Goal: Find contact information: Find contact information

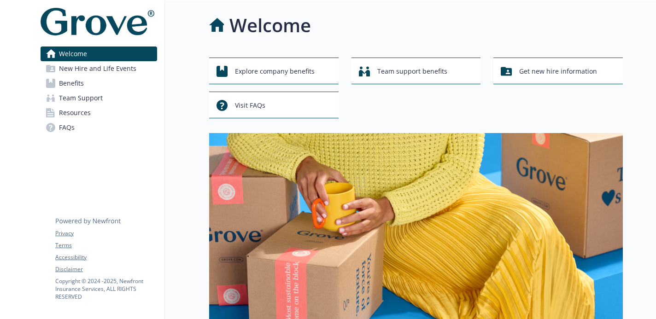
click at [104, 80] on link "Benefits" at bounding box center [99, 83] width 117 height 15
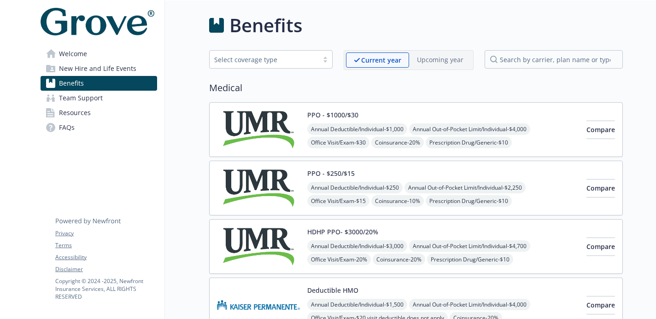
click at [106, 99] on link "Team Support" at bounding box center [99, 98] width 117 height 15
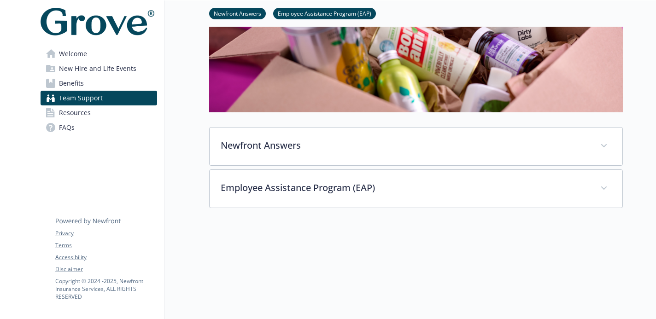
scroll to position [267, 0]
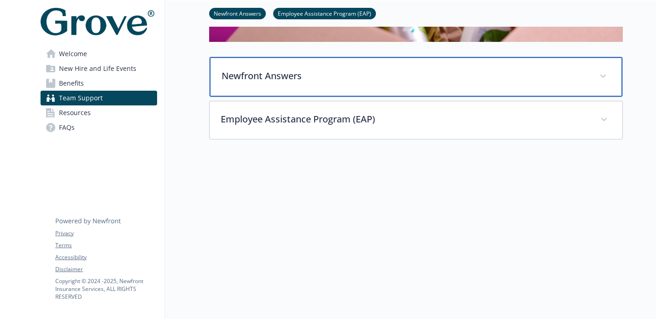
click at [313, 81] on p "Newfront Answers" at bounding box center [405, 76] width 367 height 14
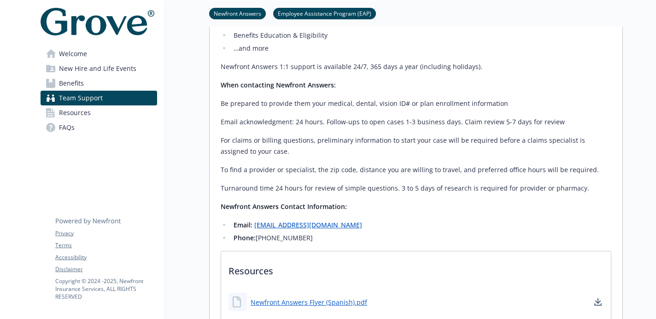
scroll to position [417, 0]
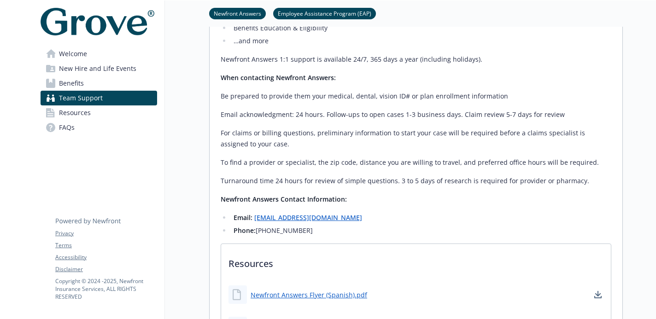
drag, startPoint x: 307, startPoint y: 236, endPoint x: 218, endPoint y: 200, distance: 96.8
click at [218, 200] on div "Your dedicated benefits help desk! Newfront Answers assists you with all your b…" at bounding box center [416, 152] width 413 height 414
copy div "Newfront Answers Contact Information: Email: [EMAIL_ADDRESS][DOMAIN_NAME] Phone…"
